Goal: Find specific fact: Find specific fact

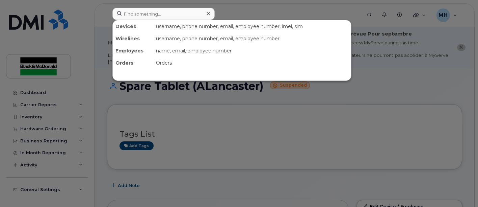
click at [146, 13] on input at bounding box center [164, 14] width 102 height 12
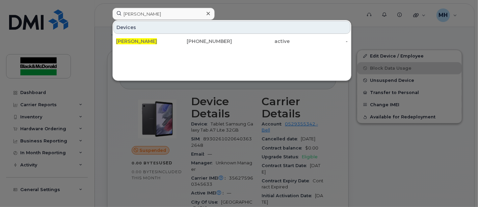
type input "[PERSON_NAME]"
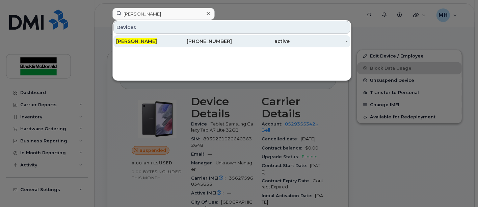
click at [145, 41] on span "[PERSON_NAME]" at bounding box center [136, 41] width 41 height 6
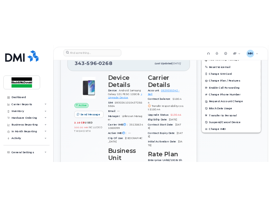
scroll to position [191, 0]
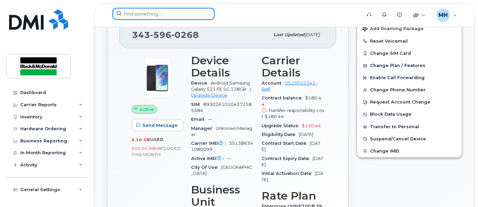
drag, startPoint x: 149, startPoint y: 18, endPoint x: 153, endPoint y: 19, distance: 4.7
click at [152, 19] on input at bounding box center [164, 14] width 102 height 12
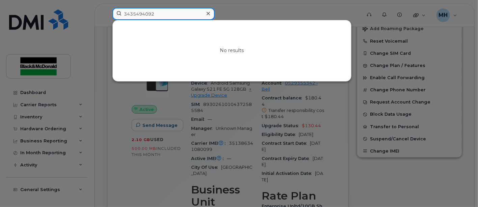
type input "3435494092"
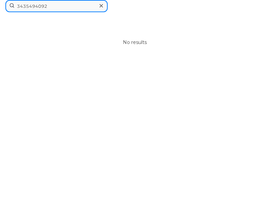
click at [67, 6] on input "3435494092" at bounding box center [56, 6] width 102 height 12
click at [62, 11] on input "3435494092" at bounding box center [56, 6] width 102 height 12
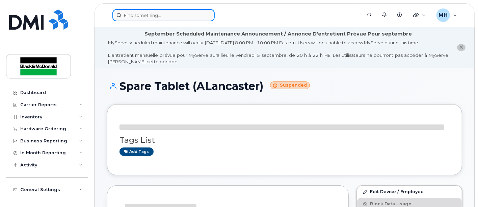
click at [151, 16] on input at bounding box center [164, 15] width 102 height 12
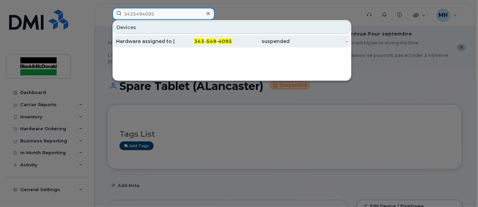
type input "3435494095"
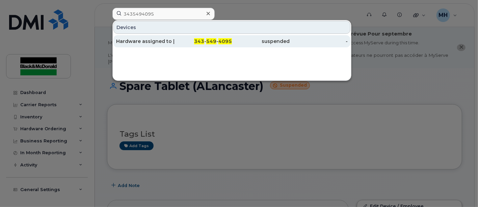
click at [165, 42] on div "Hardware assigned to [PERSON_NAME]" at bounding box center [145, 41] width 58 height 7
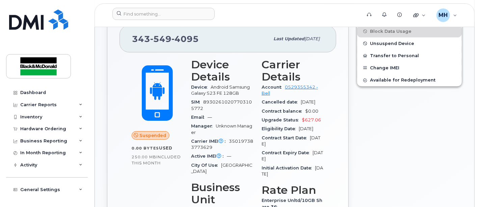
scroll to position [188, 0]
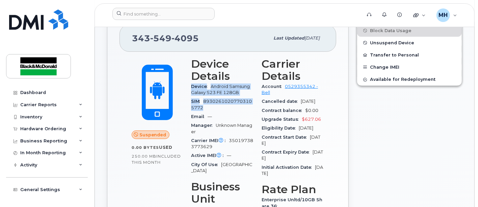
drag, startPoint x: 211, startPoint y: 108, endPoint x: 190, endPoint y: 88, distance: 29.4
click at [190, 88] on div "Device Details Device Android Samsung Galaxy S23 FE 128GB SIM 89302610207703105…" at bounding box center [222, 154] width 71 height 200
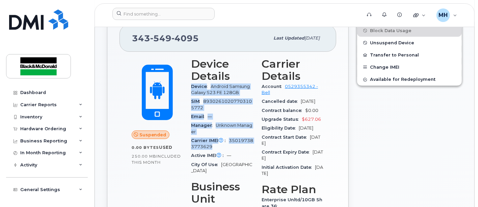
drag, startPoint x: 218, startPoint y: 146, endPoint x: 188, endPoint y: 86, distance: 67.1
click at [188, 86] on div "Device Details Device Android Samsung Galaxy S23 FE 128GB SIM 89302610207703105…" at bounding box center [222, 154] width 71 height 200
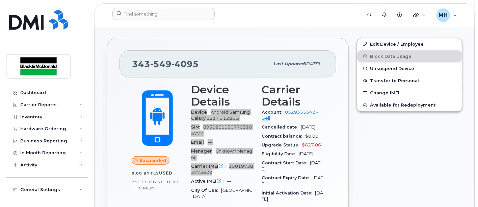
scroll to position [150, 0]
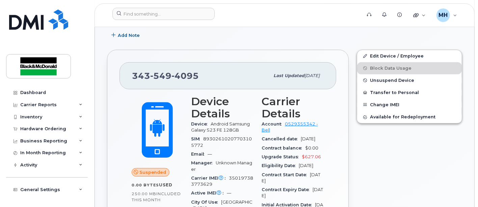
drag, startPoint x: 236, startPoint y: 92, endPoint x: 245, endPoint y: 97, distance: 10.0
click at [236, 92] on div "Device Details Device Android Samsung Galaxy S23 FE 128GB SIM 89302610207703105…" at bounding box center [222, 191] width 71 height 200
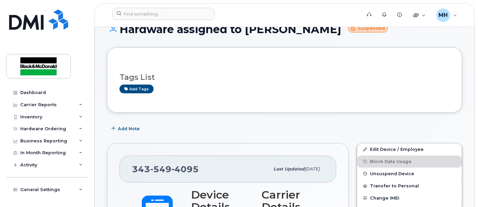
scroll to position [38, 0]
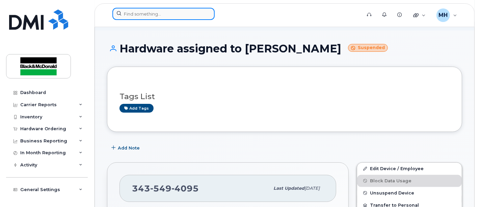
click at [169, 15] on input at bounding box center [164, 14] width 102 height 12
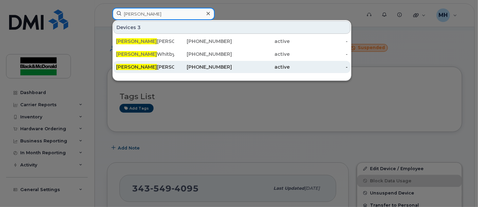
type input "Cameron"
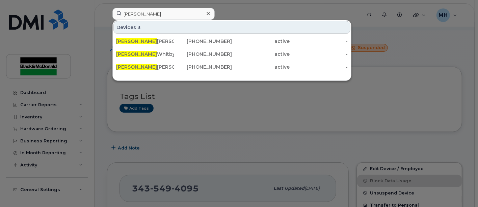
drag, startPoint x: 149, startPoint y: 65, endPoint x: 29, endPoint y: 73, distance: 120.5
click at [149, 65] on div "Cameron Muir" at bounding box center [145, 67] width 58 height 7
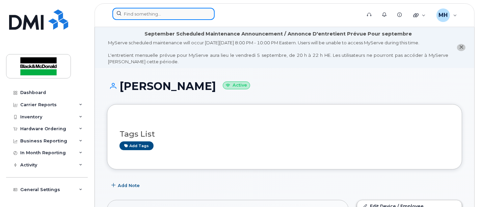
click at [140, 13] on input at bounding box center [164, 14] width 102 height 12
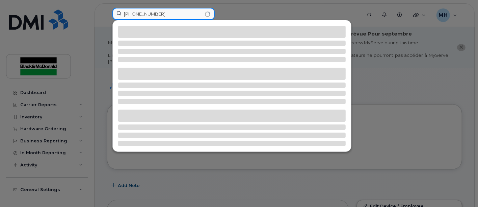
type input "[PHONE_NUMBER]"
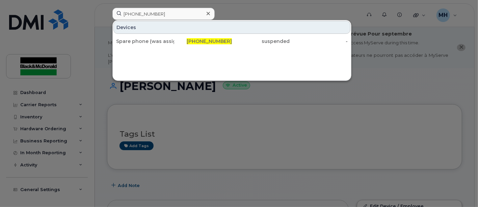
drag, startPoint x: 155, startPoint y: 42, endPoint x: 194, endPoint y: 47, distance: 39.9
click at [155, 42] on div "Spare phone (was assigned to (EBarisa)" at bounding box center [145, 41] width 58 height 7
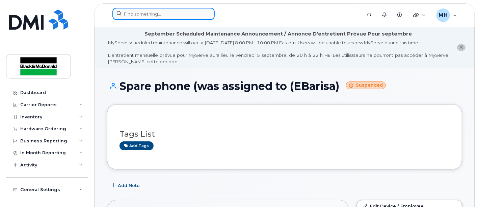
click at [170, 18] on input at bounding box center [164, 14] width 102 height 12
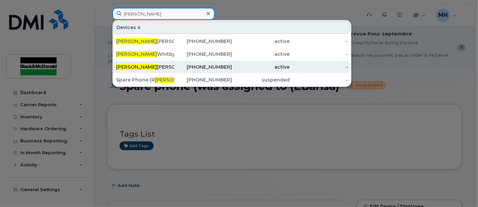
type input "[PERSON_NAME]"
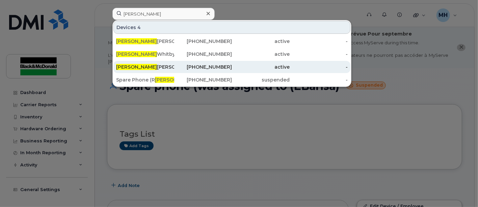
drag, startPoint x: 132, startPoint y: 67, endPoint x: 137, endPoint y: 69, distance: 5.9
click at [132, 67] on span "[PERSON_NAME]" at bounding box center [136, 67] width 41 height 6
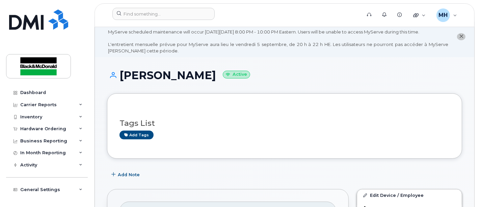
scroll to position [113, 0]
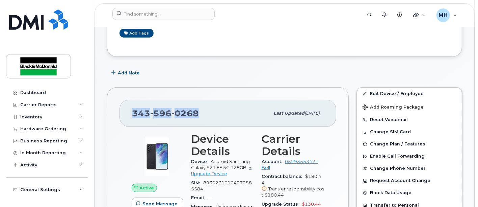
drag, startPoint x: 201, startPoint y: 113, endPoint x: 130, endPoint y: 107, distance: 70.9
click at [130, 107] on div "343 596 0268 Last updated Aug 12, 2025" at bounding box center [228, 113] width 217 height 27
copy span "343 596 0268"
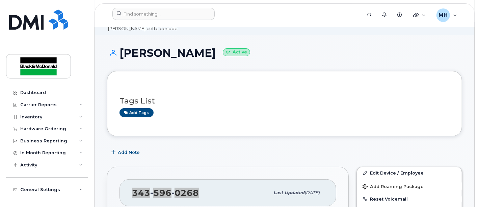
scroll to position [0, 0]
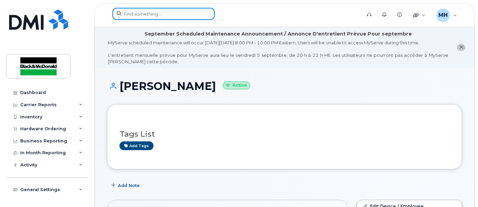
click at [150, 12] on input at bounding box center [164, 14] width 102 height 12
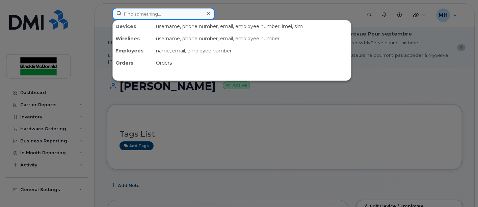
click at [163, 14] on input at bounding box center [164, 14] width 102 height 12
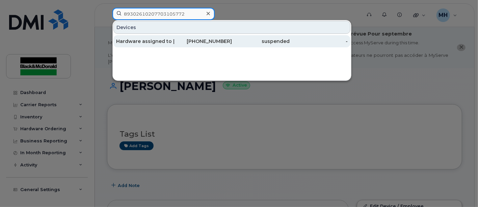
type input "89302610207703105772"
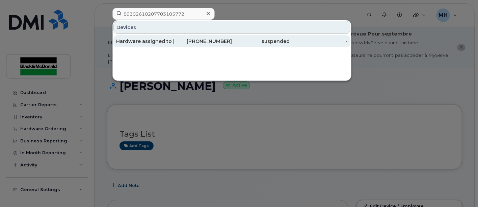
click at [152, 41] on div "Hardware assigned to Nick J." at bounding box center [145, 41] width 58 height 7
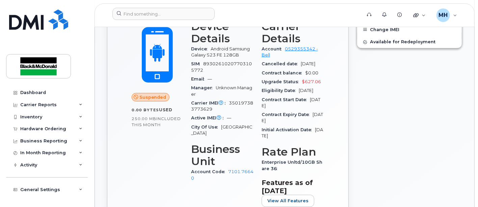
scroll to position [150, 0]
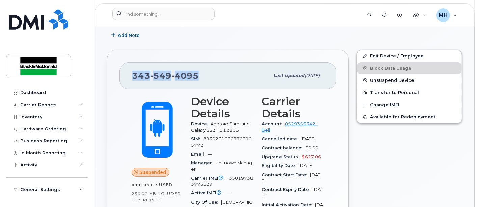
drag, startPoint x: 202, startPoint y: 73, endPoint x: 138, endPoint y: 111, distance: 74.3
click at [130, 70] on div "[PHONE_NUMBER] Last updated [DATE]" at bounding box center [228, 75] width 217 height 27
copy span "[PHONE_NUMBER]"
click at [237, 77] on div "[PHONE_NUMBER]" at bounding box center [201, 76] width 138 height 14
